Goal: Information Seeking & Learning: Check status

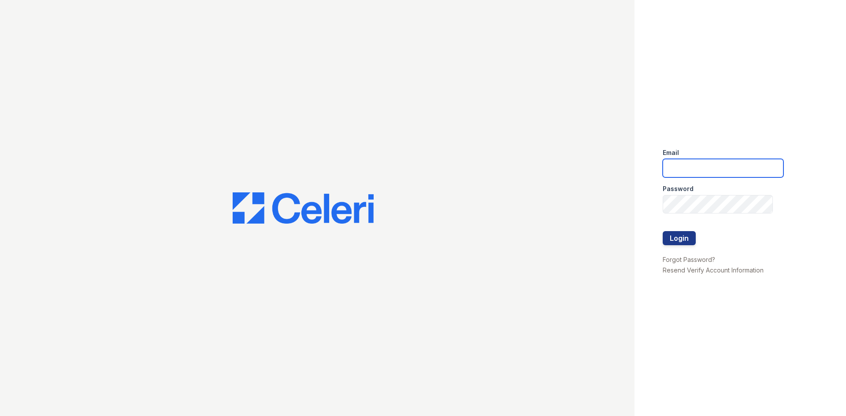
click at [712, 172] on input "email" at bounding box center [723, 168] width 121 height 19
type input "arrivenorthshore@trinity-pm.com"
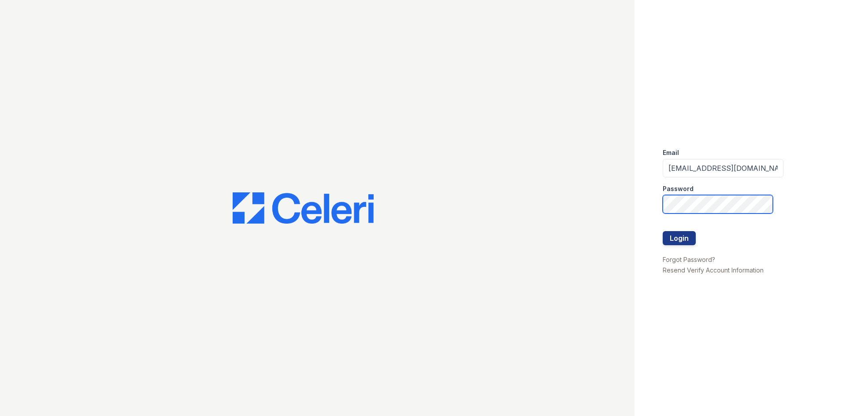
click at [663, 231] on button "Login" at bounding box center [679, 238] width 33 height 14
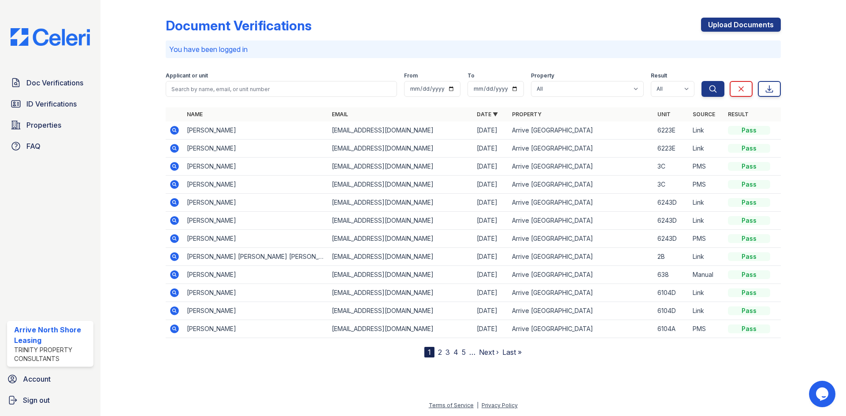
click at [177, 129] on icon at bounding box center [174, 130] width 9 height 9
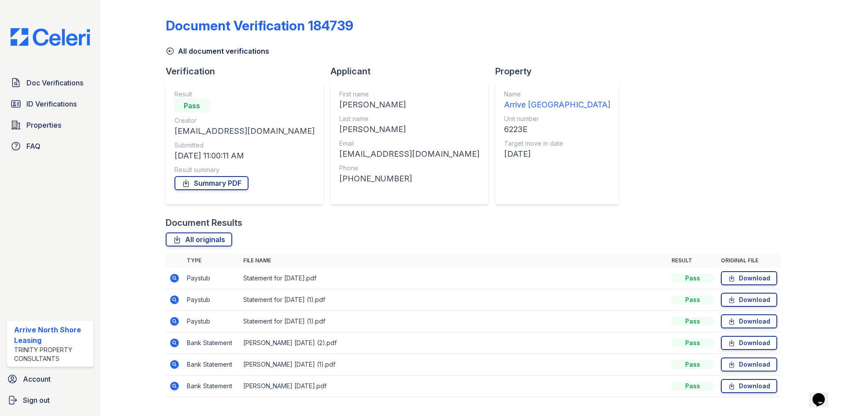
click at [174, 277] on icon at bounding box center [174, 278] width 2 height 2
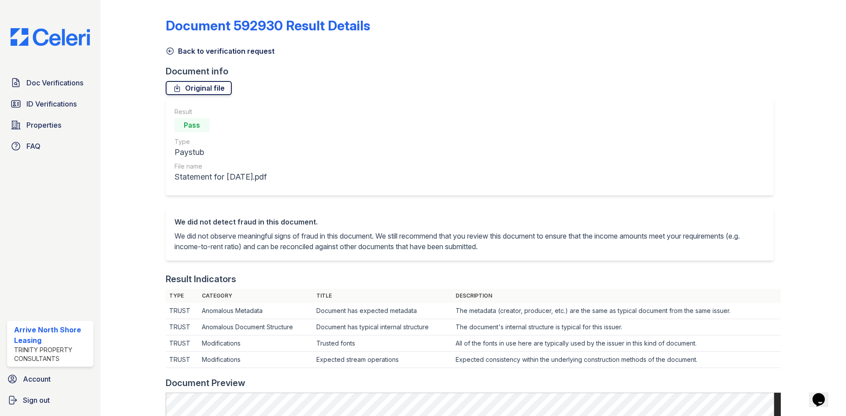
click at [197, 87] on link "Original file" at bounding box center [199, 88] width 66 height 14
click at [61, 82] on span "Doc Verifications" at bounding box center [54, 83] width 57 height 11
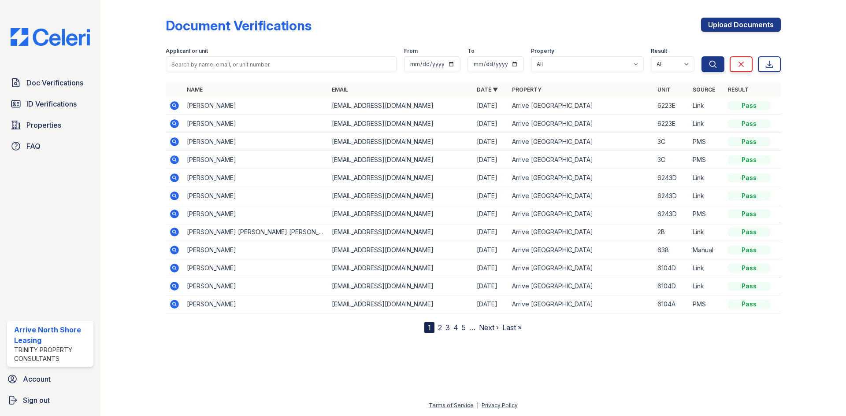
click at [173, 107] on icon at bounding box center [174, 105] width 9 height 9
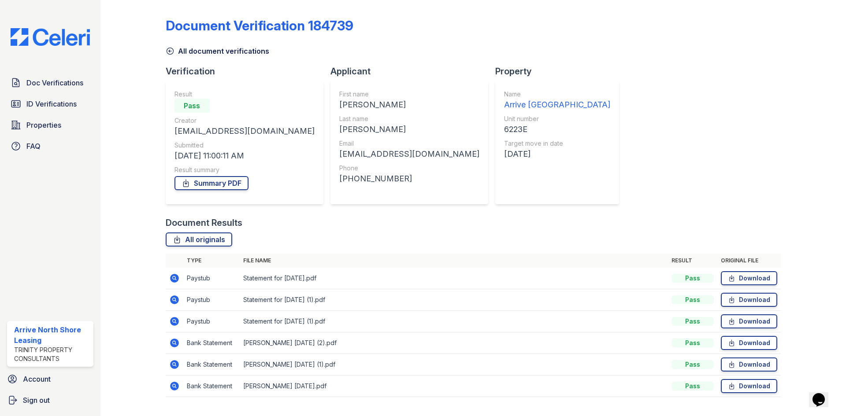
click at [175, 301] on icon at bounding box center [174, 300] width 11 height 11
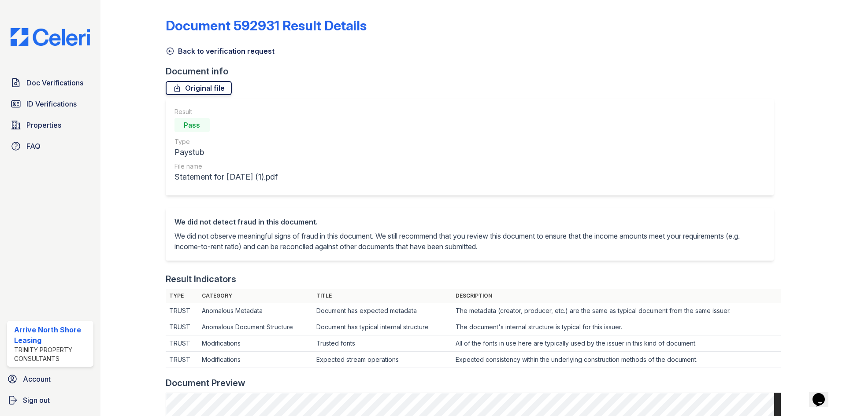
click at [202, 87] on link "Original file" at bounding box center [199, 88] width 66 height 14
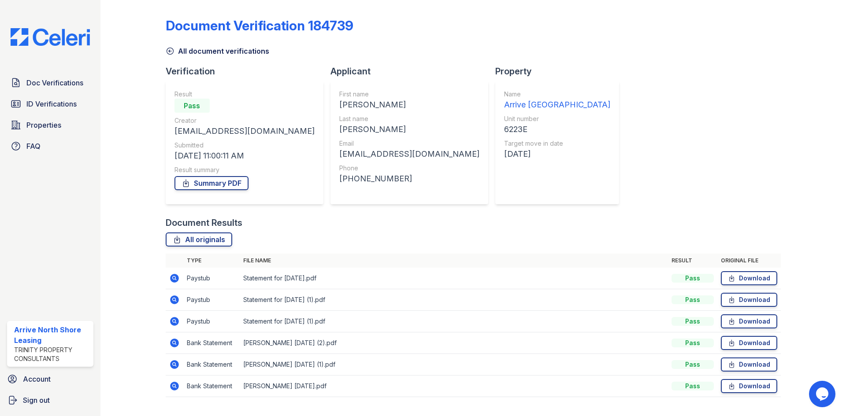
click at [174, 320] on icon at bounding box center [174, 321] width 11 height 11
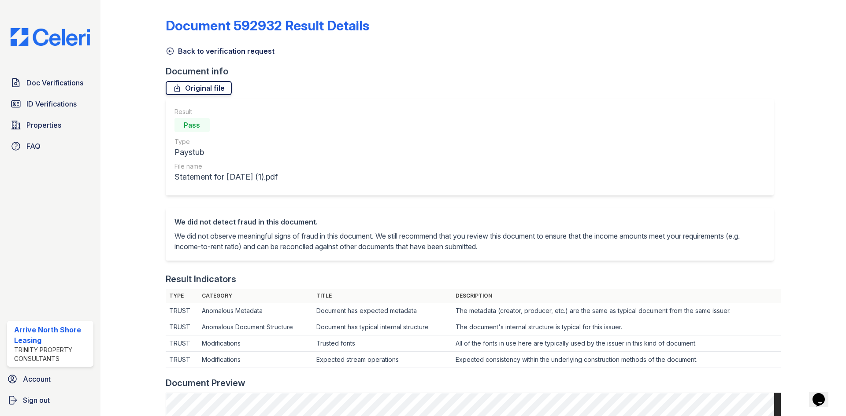
click at [211, 86] on link "Original file" at bounding box center [199, 88] width 66 height 14
click at [81, 85] on span "Doc Verifications" at bounding box center [54, 83] width 57 height 11
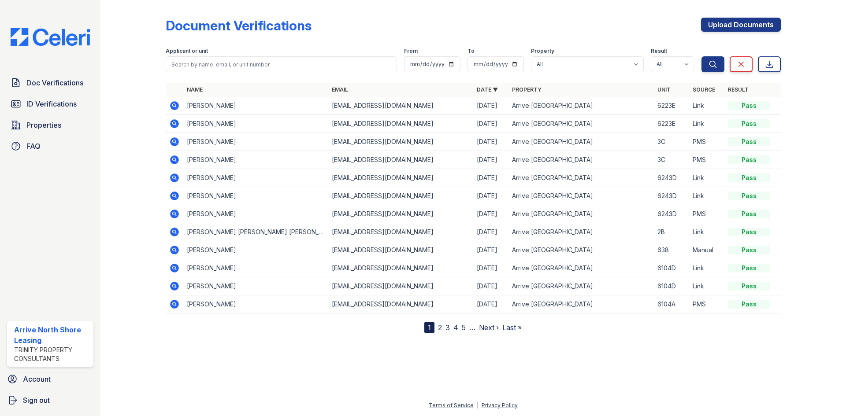
click at [169, 108] on icon at bounding box center [174, 105] width 11 height 11
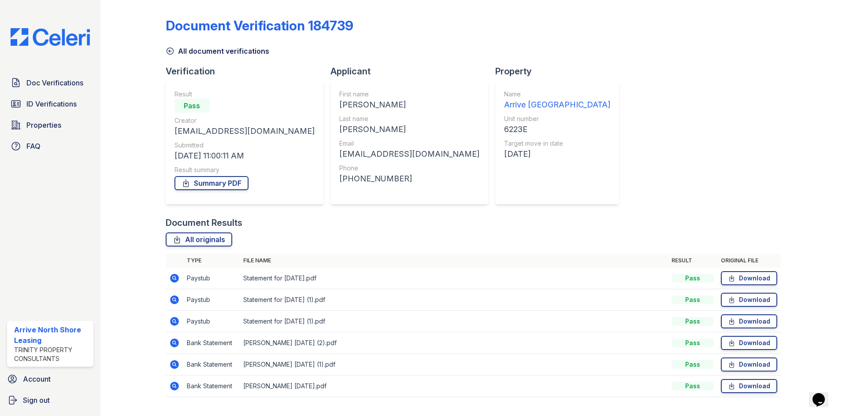
scroll to position [20, 0]
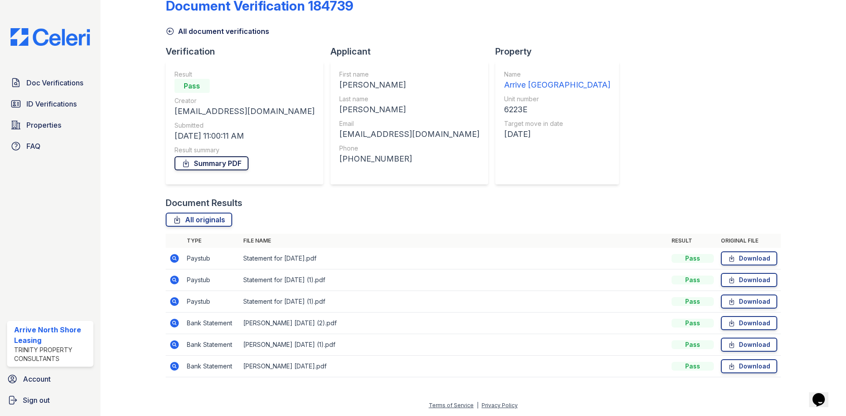
click at [207, 163] on link "Summary PDF" at bounding box center [212, 163] width 74 height 14
click at [30, 106] on span "ID Verifications" at bounding box center [51, 104] width 50 height 11
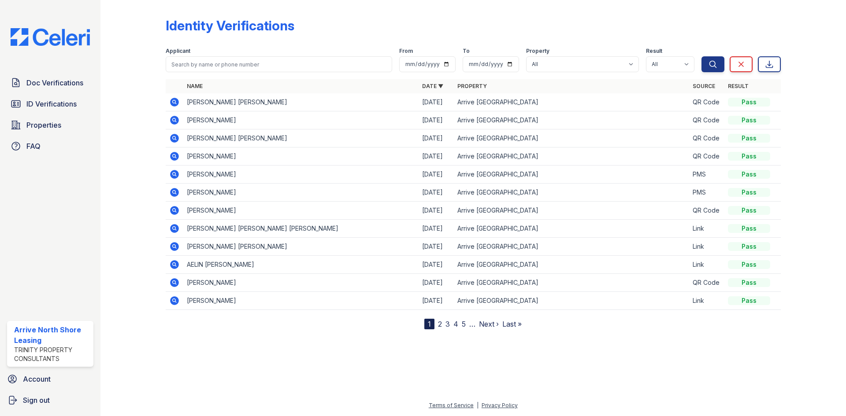
click at [439, 323] on link "2" at bounding box center [440, 324] width 4 height 9
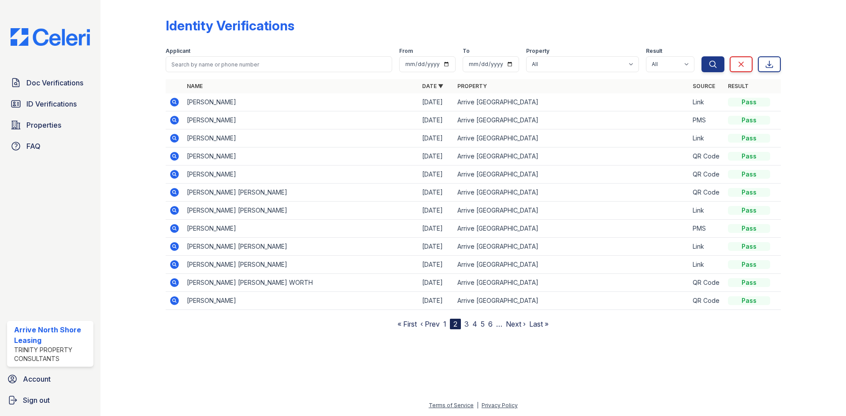
click at [466, 325] on link "3" at bounding box center [467, 324] width 4 height 9
